Goal: Transaction & Acquisition: Subscribe to service/newsletter

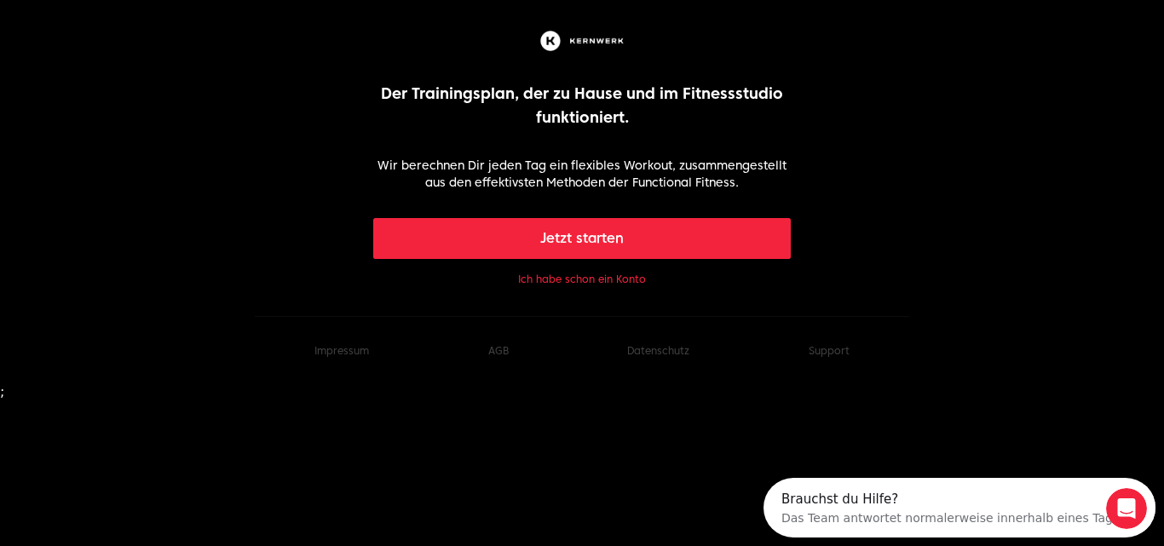
click at [544, 245] on button "Jetzt starten" at bounding box center [582, 238] width 418 height 41
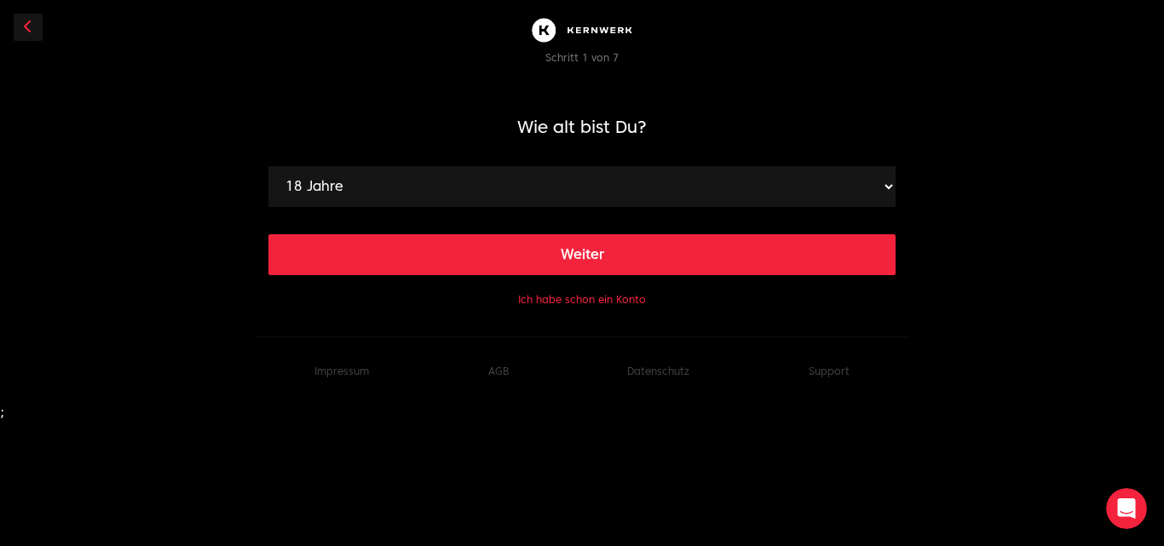
click at [573, 302] on button "Ich habe schon ein Konto" at bounding box center [582, 300] width 128 height 14
click at [608, 302] on button "Ich habe schon ein Konto" at bounding box center [582, 300] width 128 height 14
click at [26, 24] on icon at bounding box center [28, 27] width 9 height 14
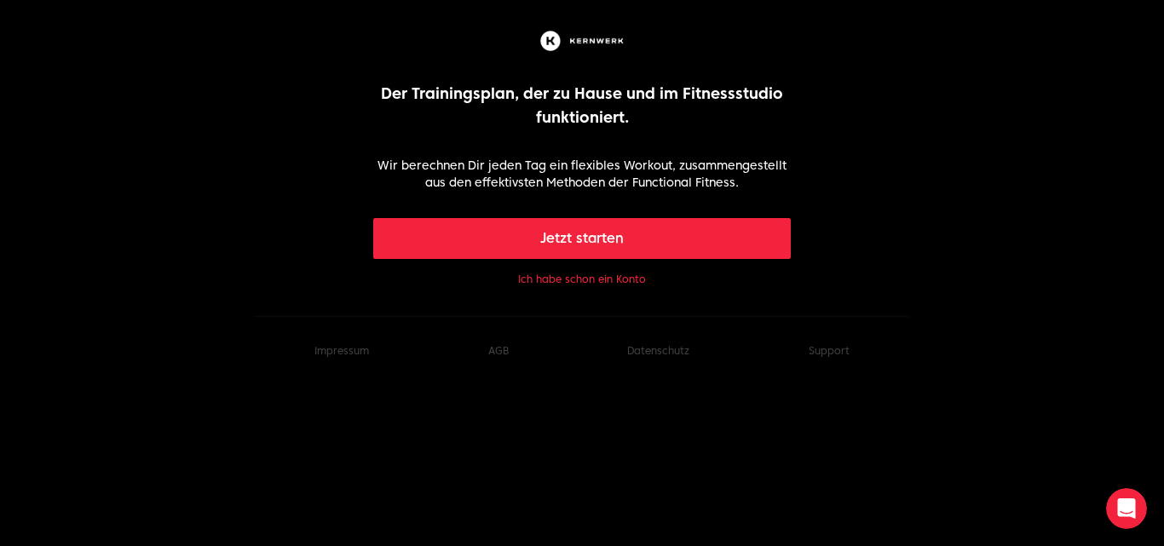
click at [609, 278] on button "Ich habe schon ein Konto" at bounding box center [582, 280] width 128 height 14
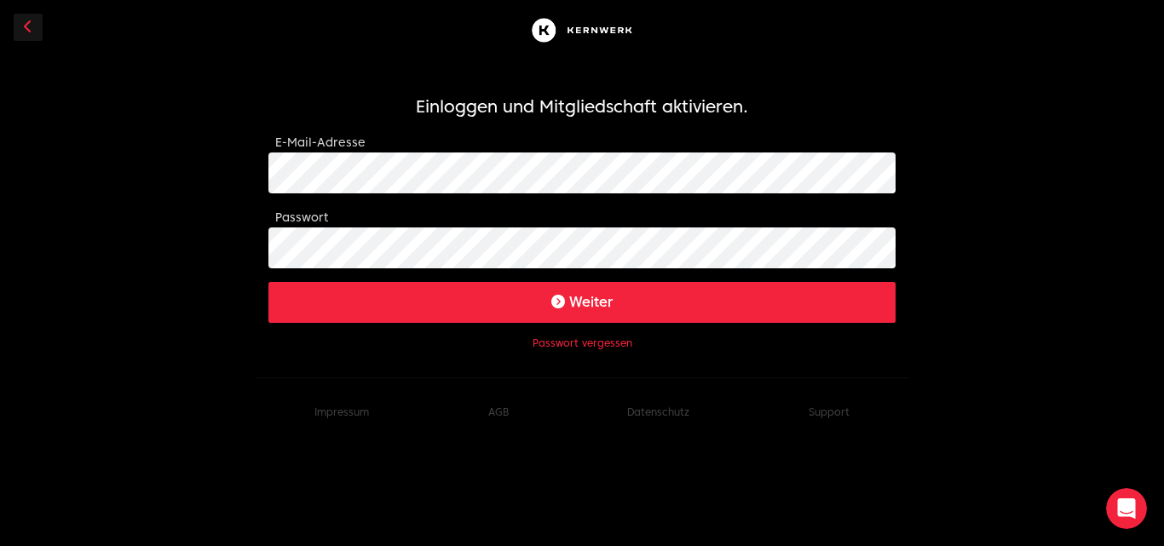
click at [561, 305] on icon "submit" at bounding box center [558, 302] width 14 height 14
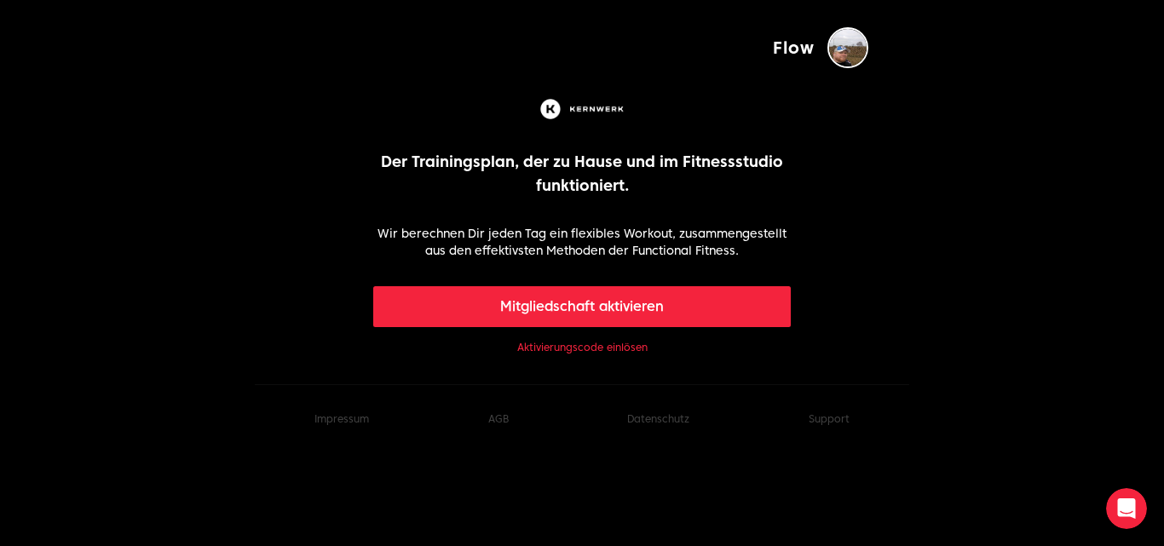
click at [604, 351] on link "Aktivierungscode einlösen" at bounding box center [582, 348] width 130 height 14
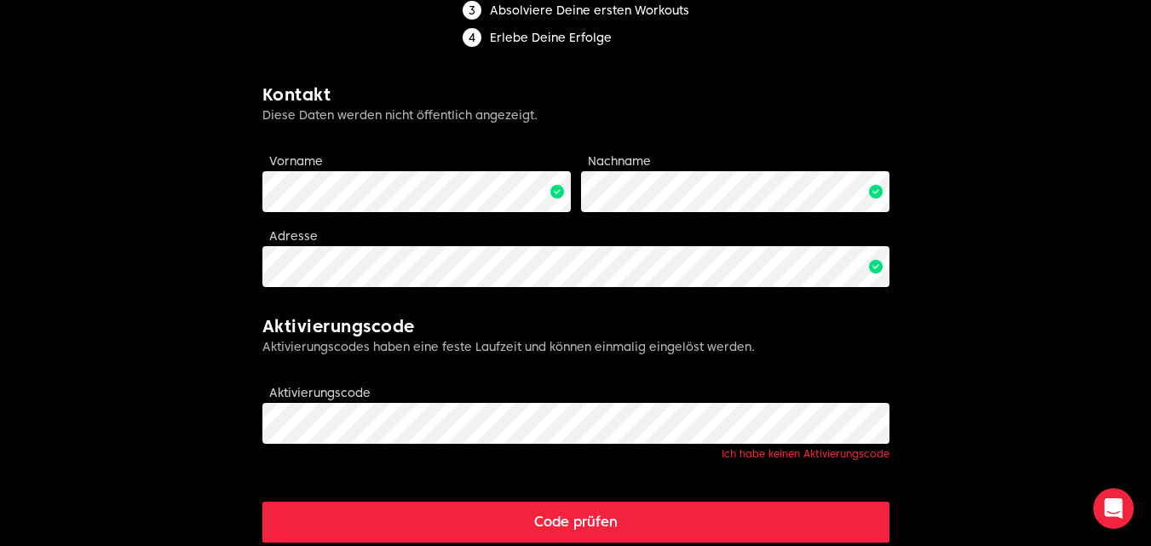
scroll to position [341, 0]
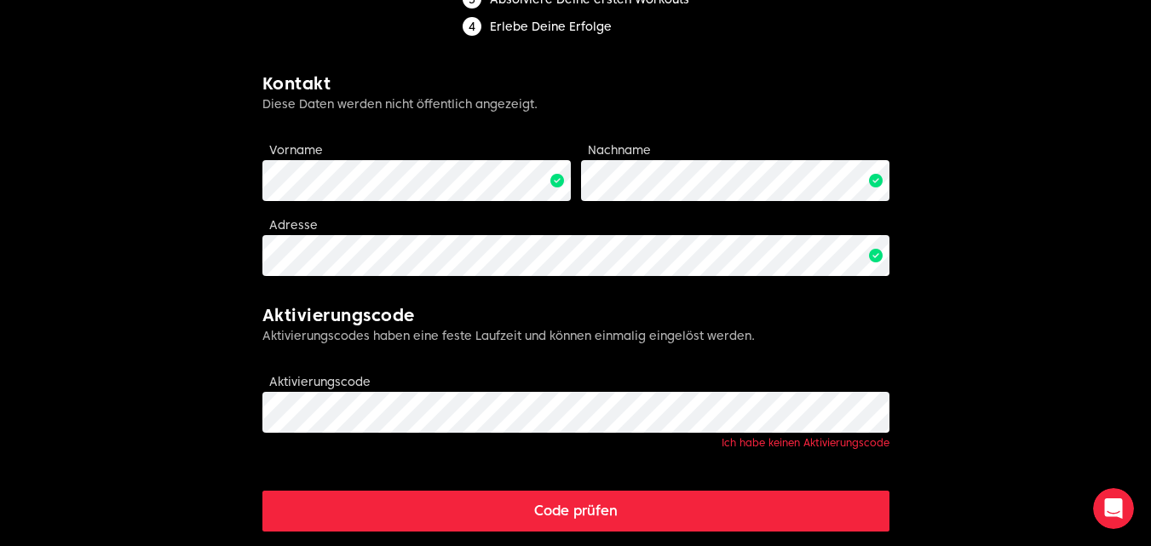
click at [546, 510] on button "Code prüfen" at bounding box center [575, 511] width 627 height 41
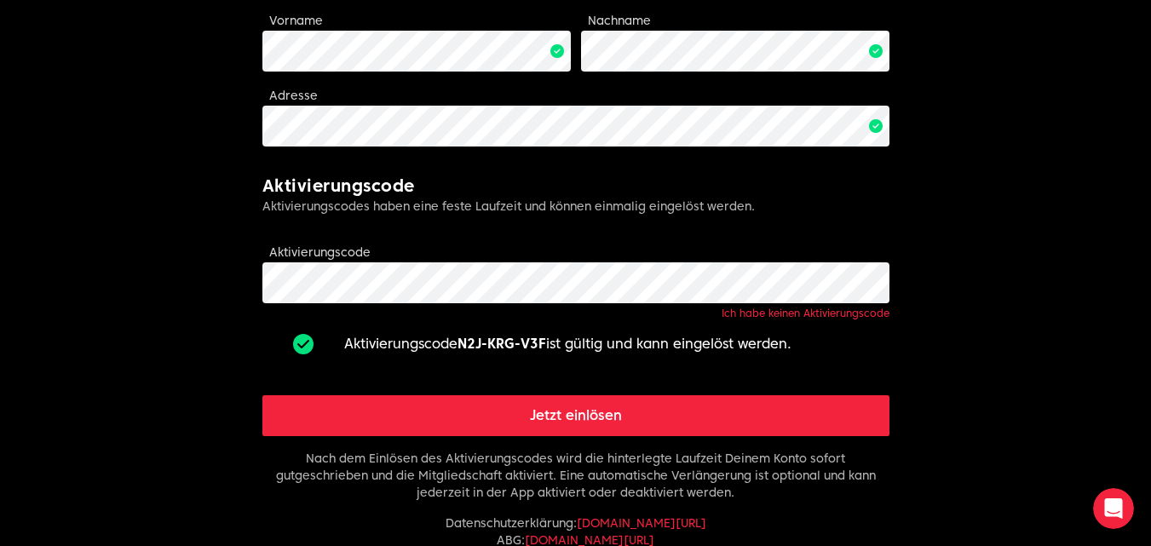
scroll to position [511, 0]
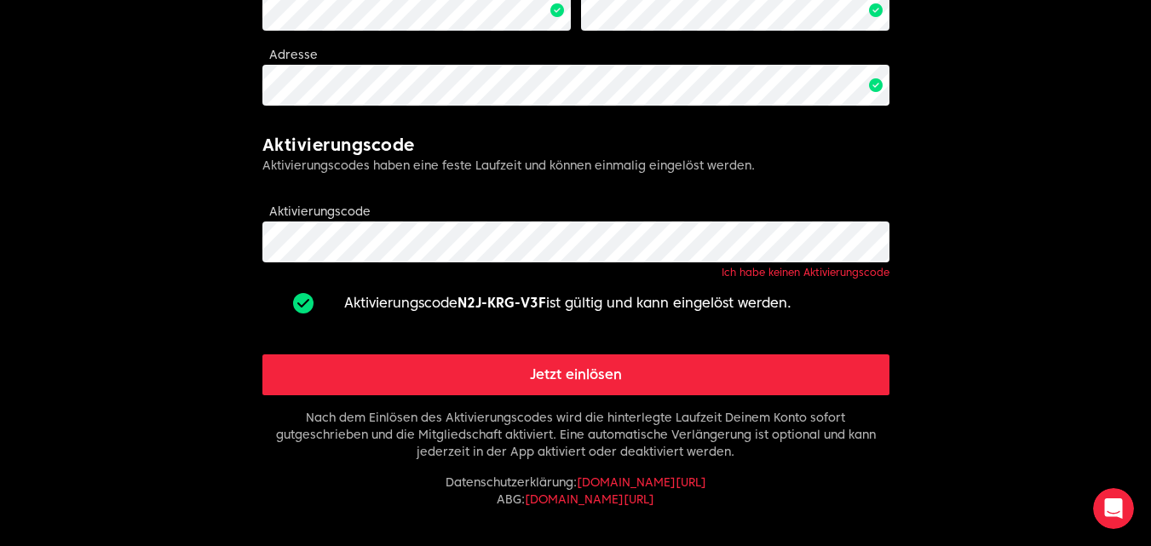
click at [695, 362] on button "Jetzt einlösen" at bounding box center [575, 374] width 627 height 41
